Goal: Task Accomplishment & Management: Complete application form

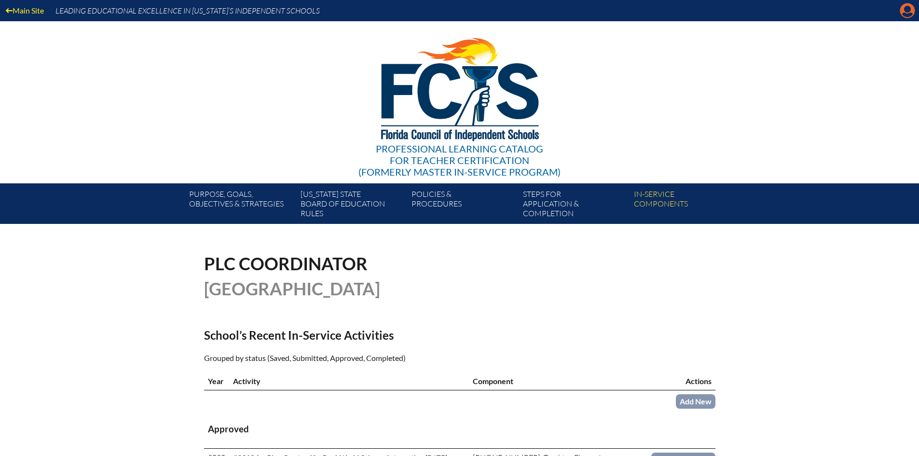
click at [908, 7] on icon "Manage account" at bounding box center [907, 10] width 15 height 15
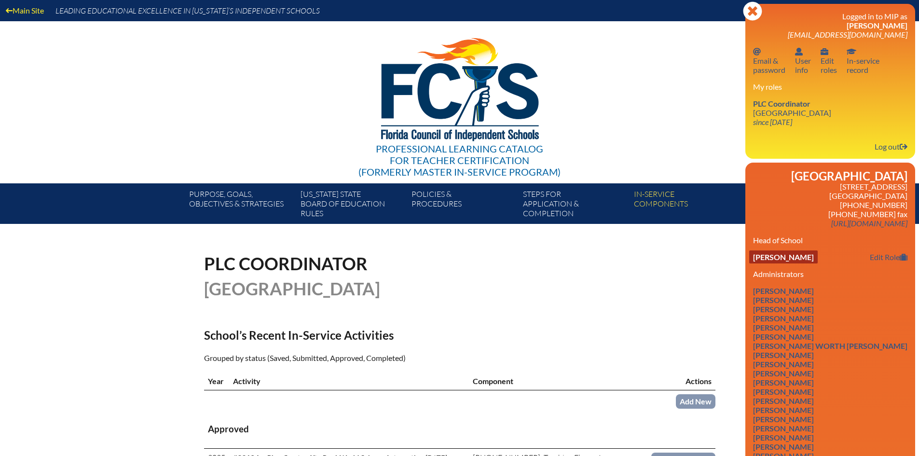
scroll to position [193, 0]
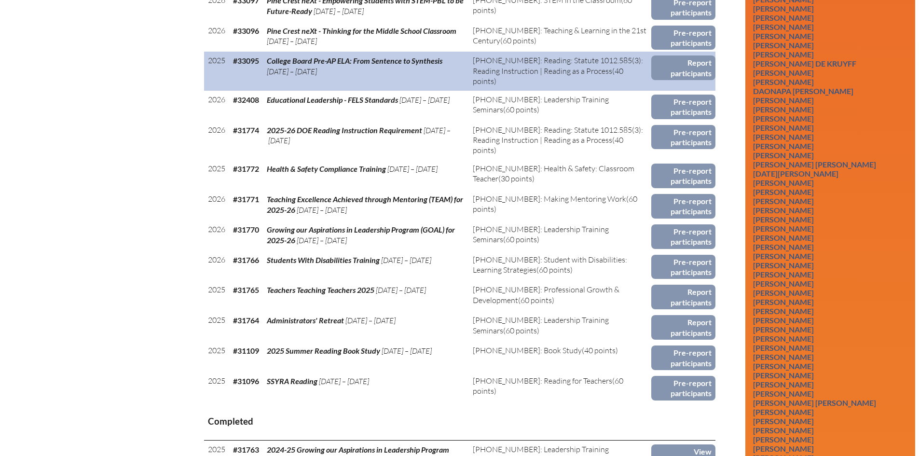
scroll to position [675, 0]
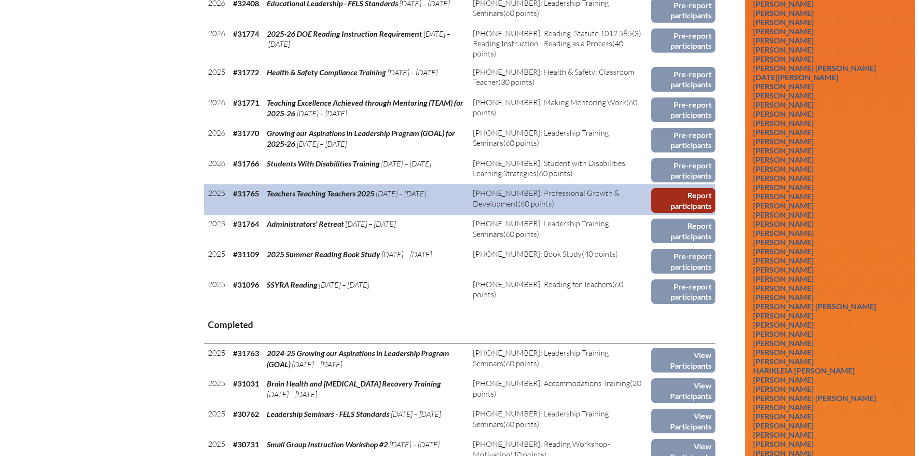
click at [687, 195] on link "Report participants" at bounding box center [683, 200] width 64 height 25
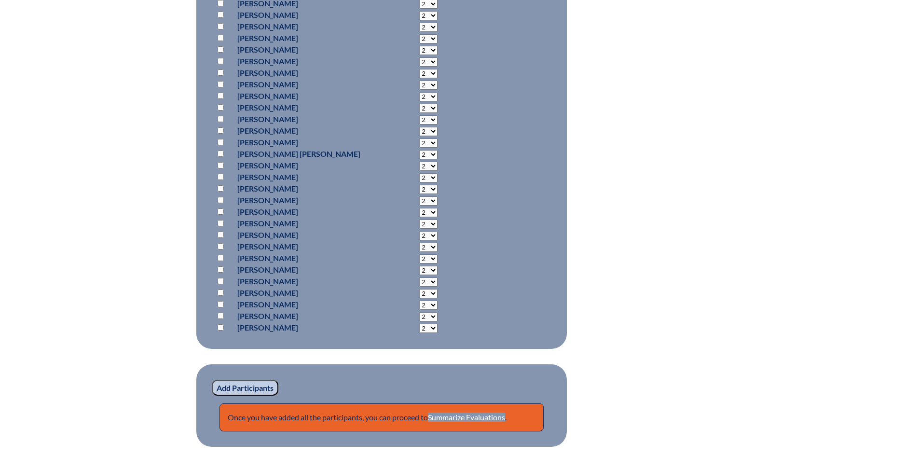
scroll to position [7773, 0]
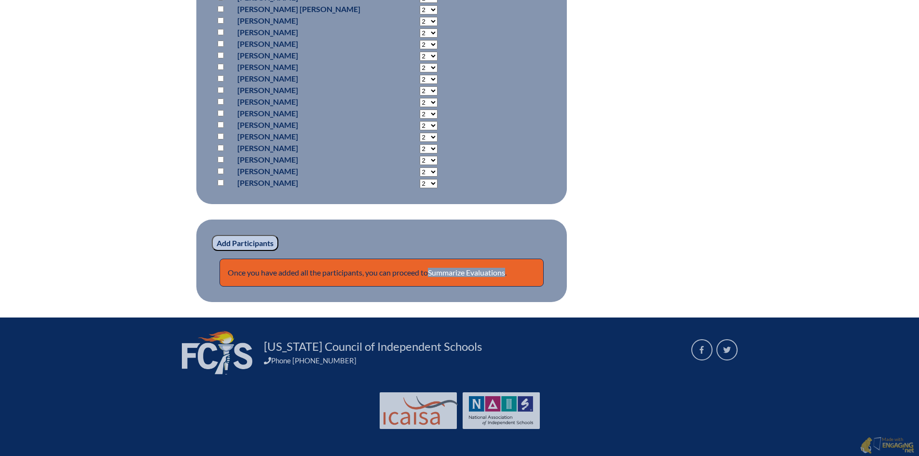
click at [219, 180] on input "checkbox" at bounding box center [221, 182] width 6 height 6
checkbox input "true"
select select "6"
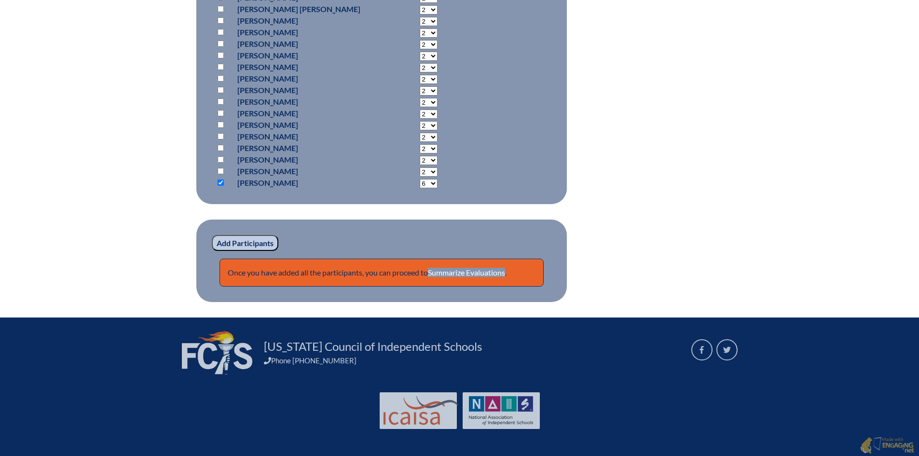
click at [251, 239] on input "Add Participants" at bounding box center [245, 243] width 67 height 16
